Goal: Learn about a topic

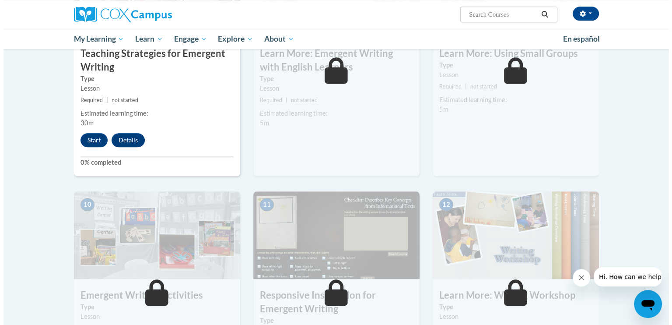
scroll to position [772, 0]
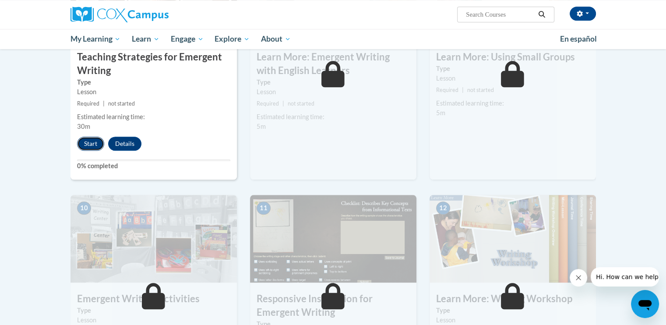
click at [86, 137] on button "Start" at bounding box center [90, 144] width 27 height 14
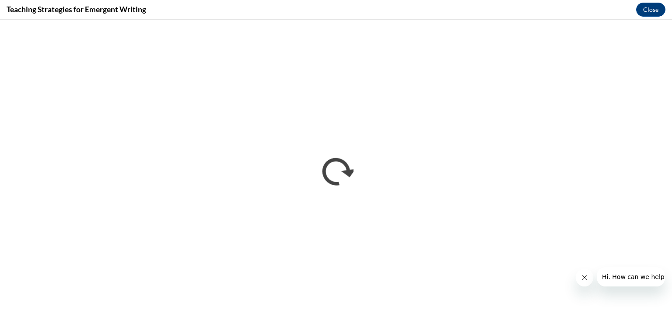
scroll to position [0, 0]
